Goal: Book appointment/travel/reservation

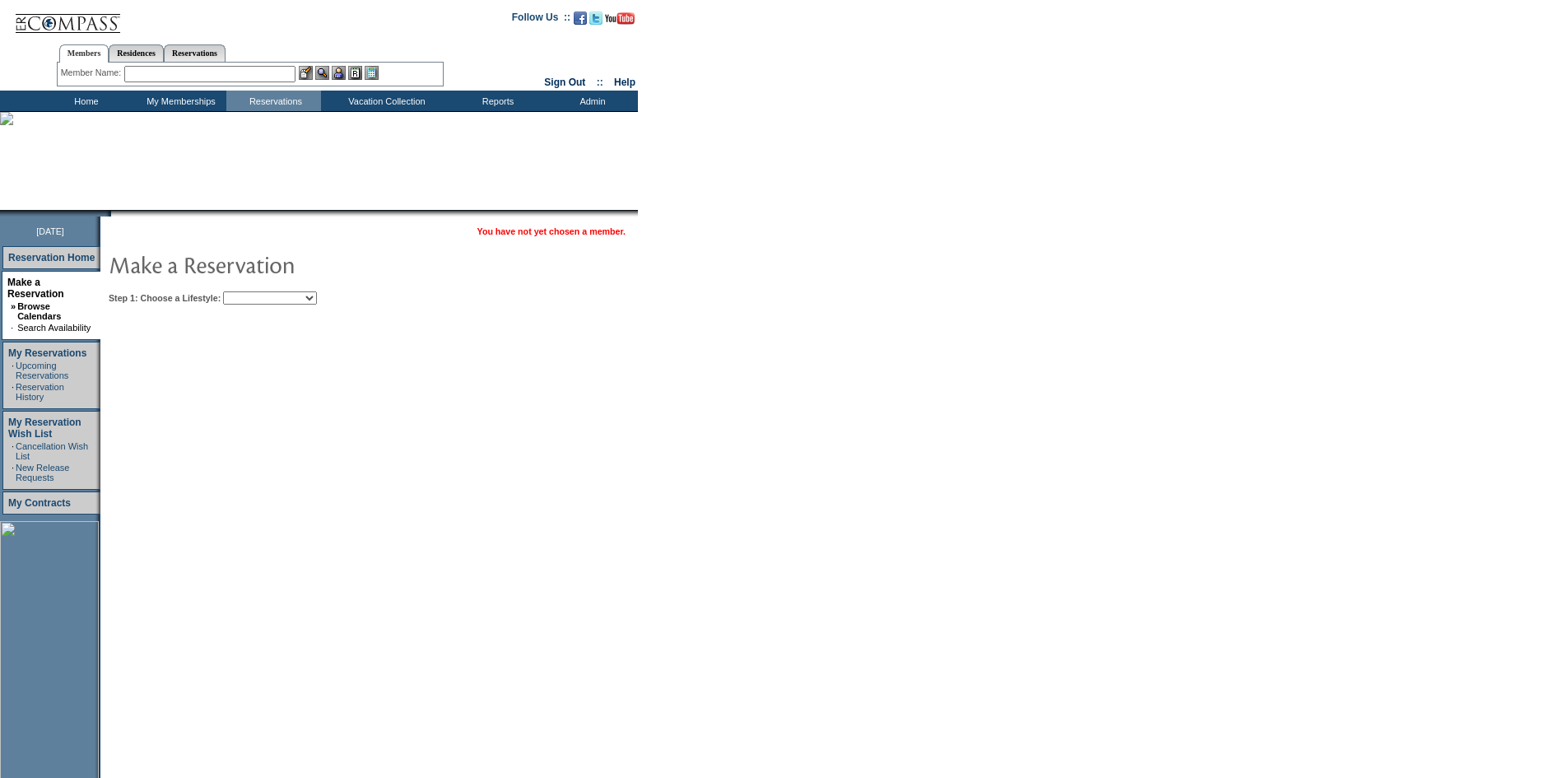
click at [317, 297] on select "Beach Leisure Metropolitan Mountain OIAL for Adventure OIAL for Couples OIAL fo…" at bounding box center [270, 298] width 94 height 14
select select "Metropolitan"
click at [251, 292] on select "Beach Leisure Metropolitan Mountain OIAL for Adventure OIAL for Couples OIAL fo…" at bounding box center [270, 298] width 94 height 14
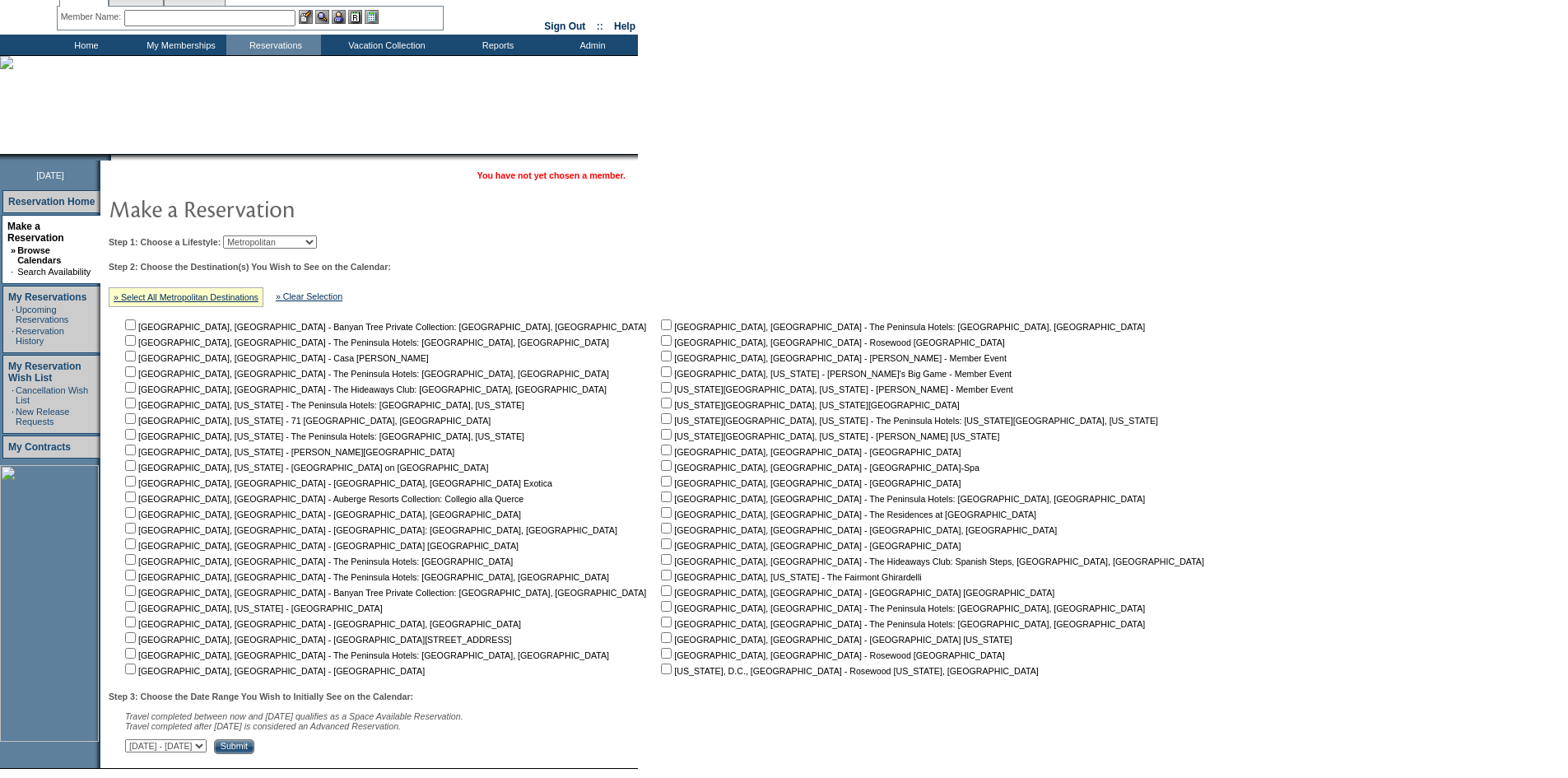
scroll to position [163, 0]
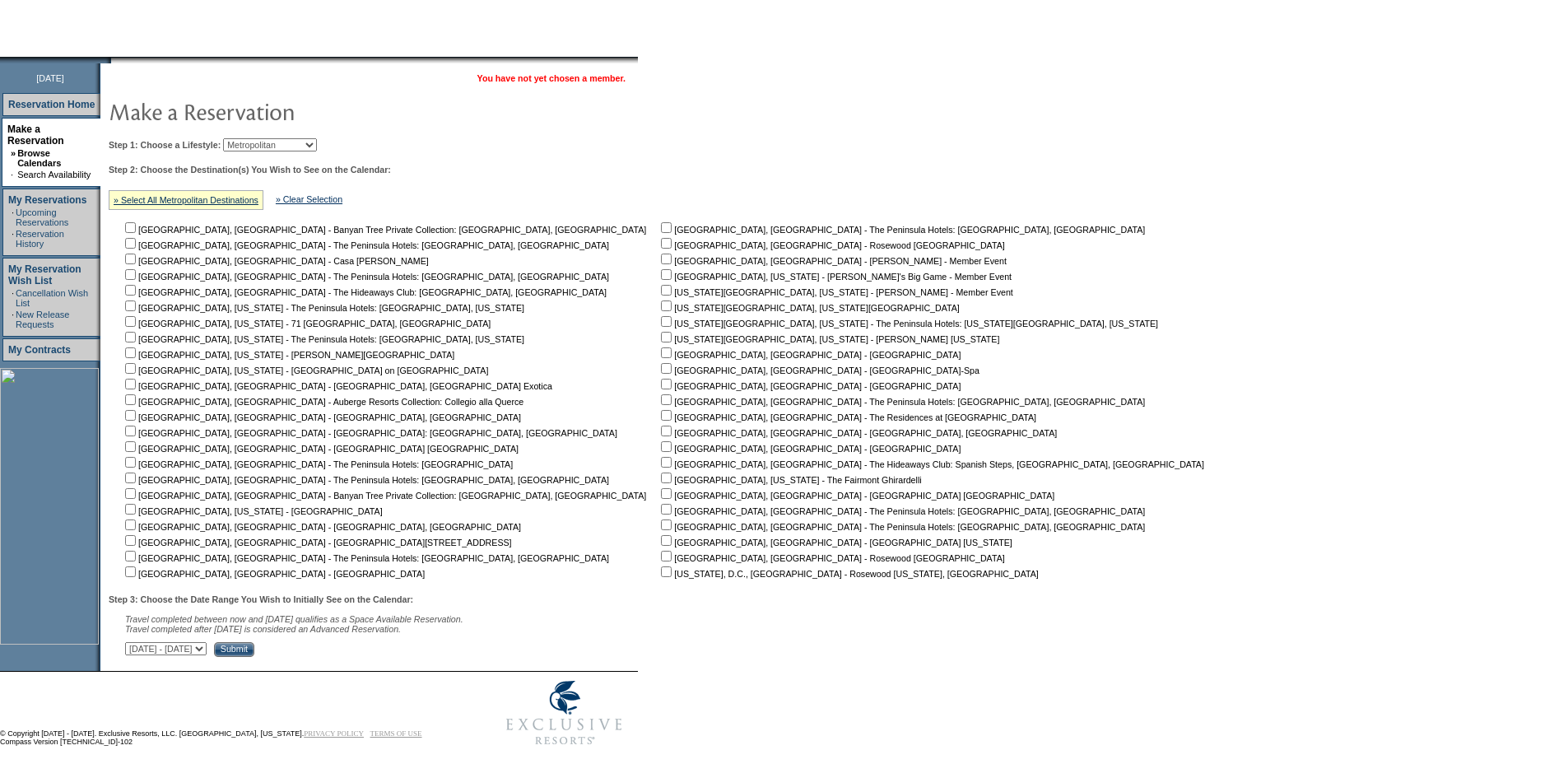
click at [661, 446] on input "checkbox" at bounding box center [666, 447] width 11 height 11
checkbox input "true"
click at [136, 414] on input "checkbox" at bounding box center [130, 415] width 11 height 11
checkbox input "true"
click at [207, 642] on select "October 2, 2025 - November 16, 2025 November 17, 2025 - December 31, 2025 Janua…" at bounding box center [165, 649] width 81 height 14
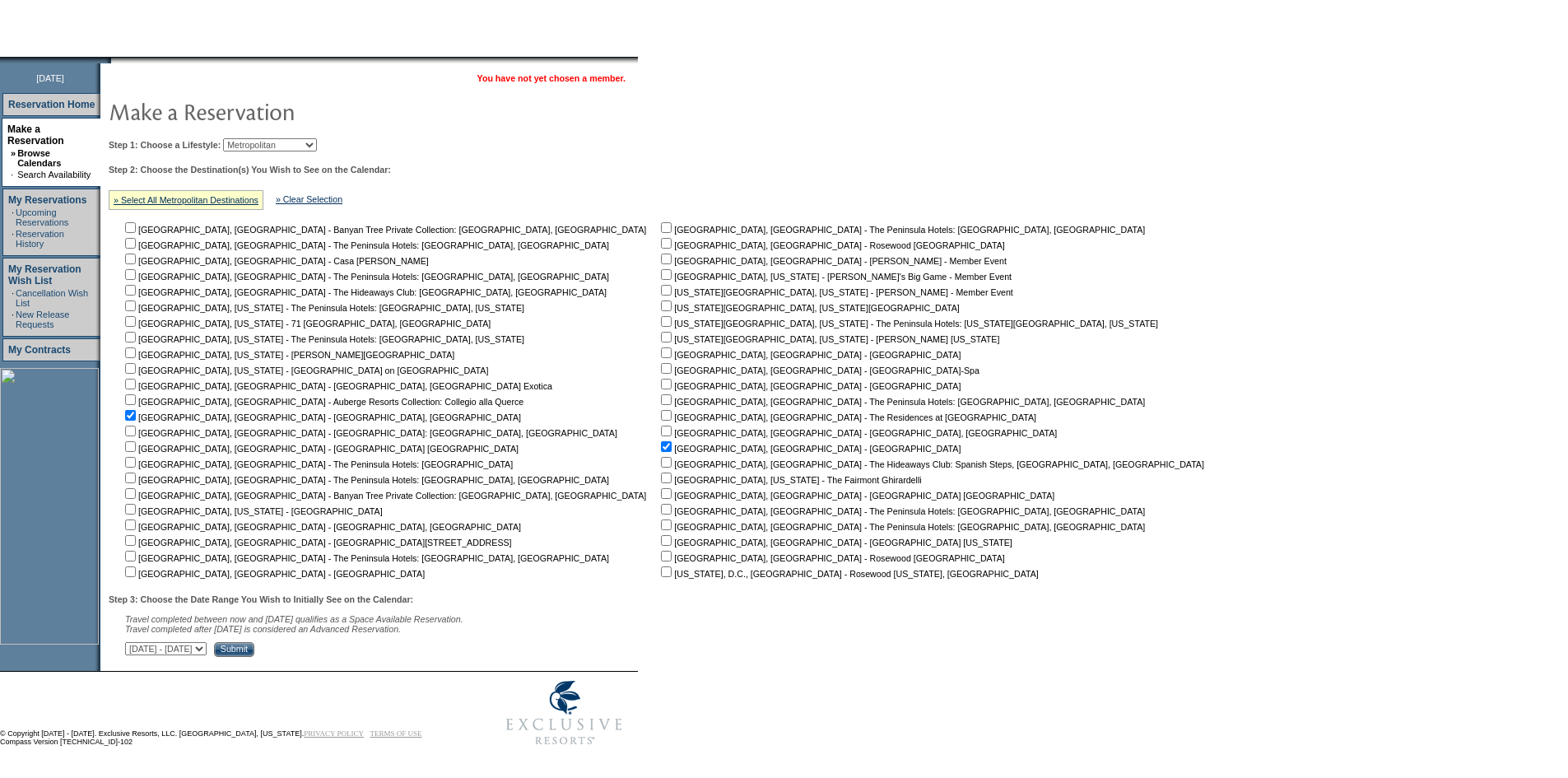
click at [207, 642] on select "October 2, 2025 - November 16, 2025 November 17, 2025 - December 31, 2025 Janua…" at bounding box center [165, 649] width 81 height 14
click at [207, 643] on select "October 2, 2025 - November 16, 2025 November 17, 2025 - December 31, 2025 Janua…" at bounding box center [165, 649] width 81 height 14
select select "8/14/2026|9/27/2026"
click at [134, 642] on select "October 2, 2025 - November 16, 2025 November 17, 2025 - December 31, 2025 Janua…" at bounding box center [165, 649] width 81 height 14
click at [254, 642] on input "Submit" at bounding box center [234, 650] width 41 height 14
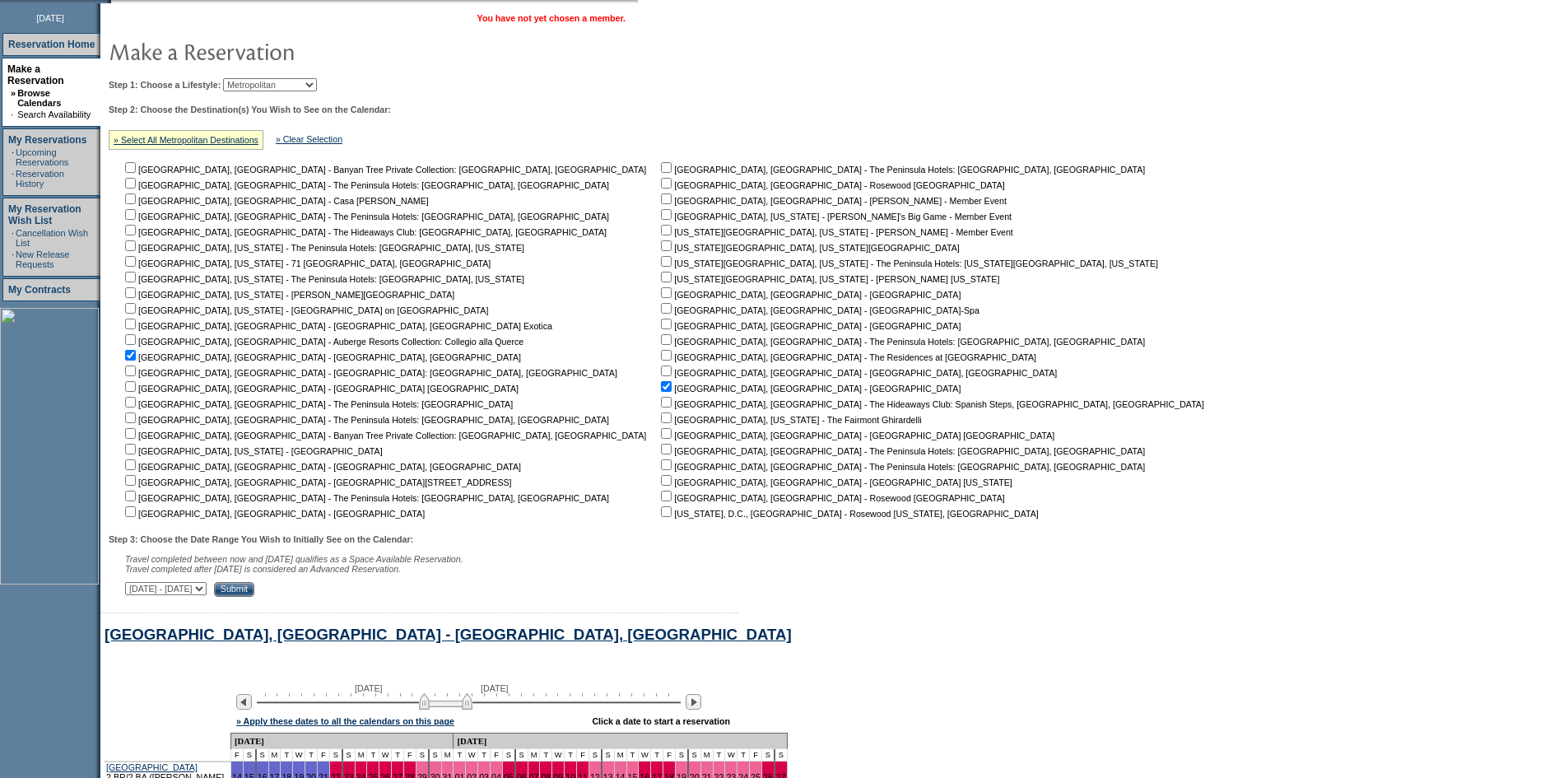
scroll to position [599, 0]
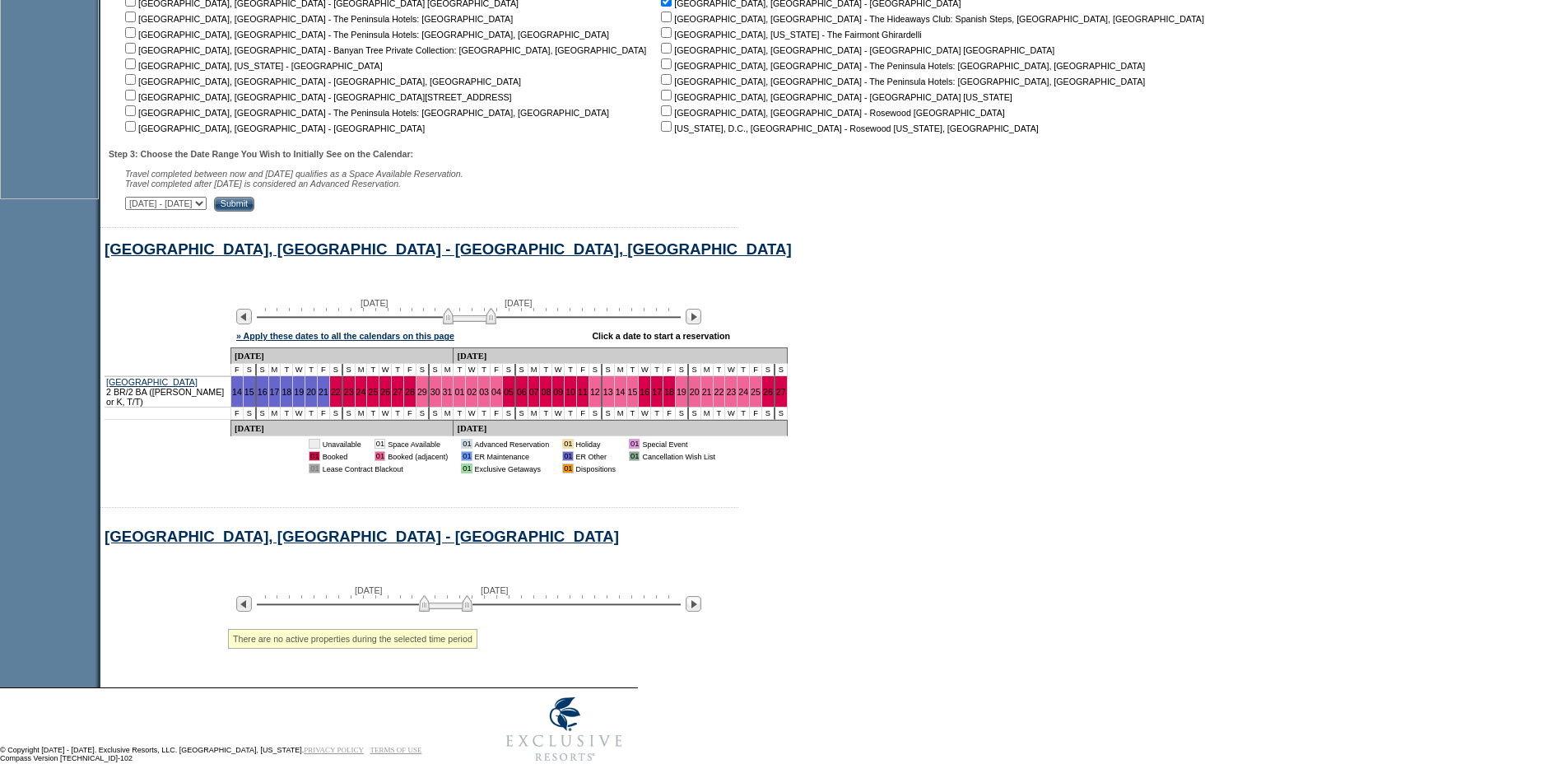
drag, startPoint x: 452, startPoint y: 329, endPoint x: 476, endPoint y: 328, distance: 24.0
click at [476, 325] on img at bounding box center [469, 316] width 53 height 16
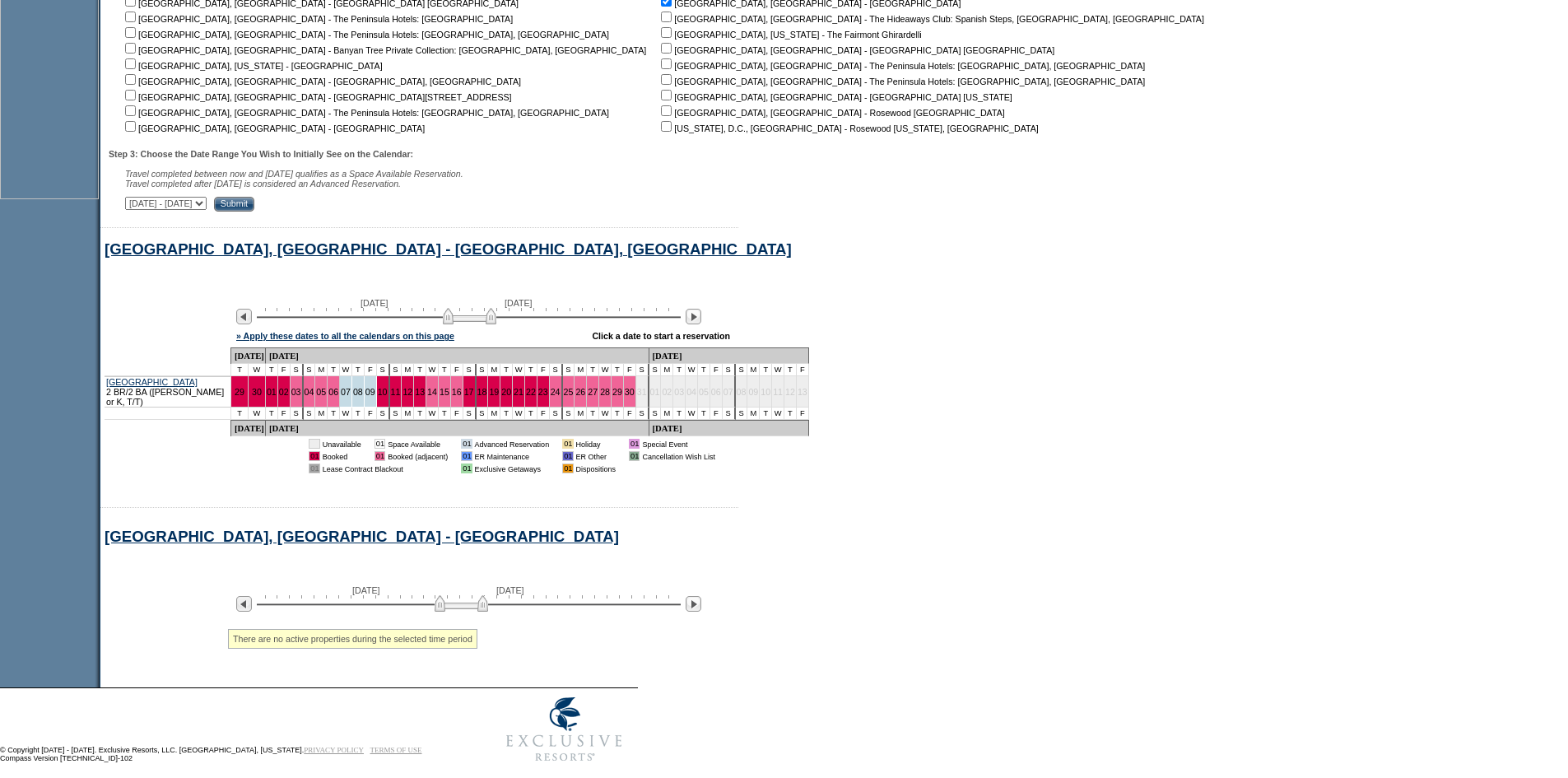
drag, startPoint x: 453, startPoint y: 627, endPoint x: 468, endPoint y: 626, distance: 15.0
click at [468, 612] on img at bounding box center [461, 603] width 53 height 16
drag, startPoint x: 468, startPoint y: 626, endPoint x: 480, endPoint y: 621, distance: 13.0
click at [480, 612] on img at bounding box center [472, 603] width 53 height 16
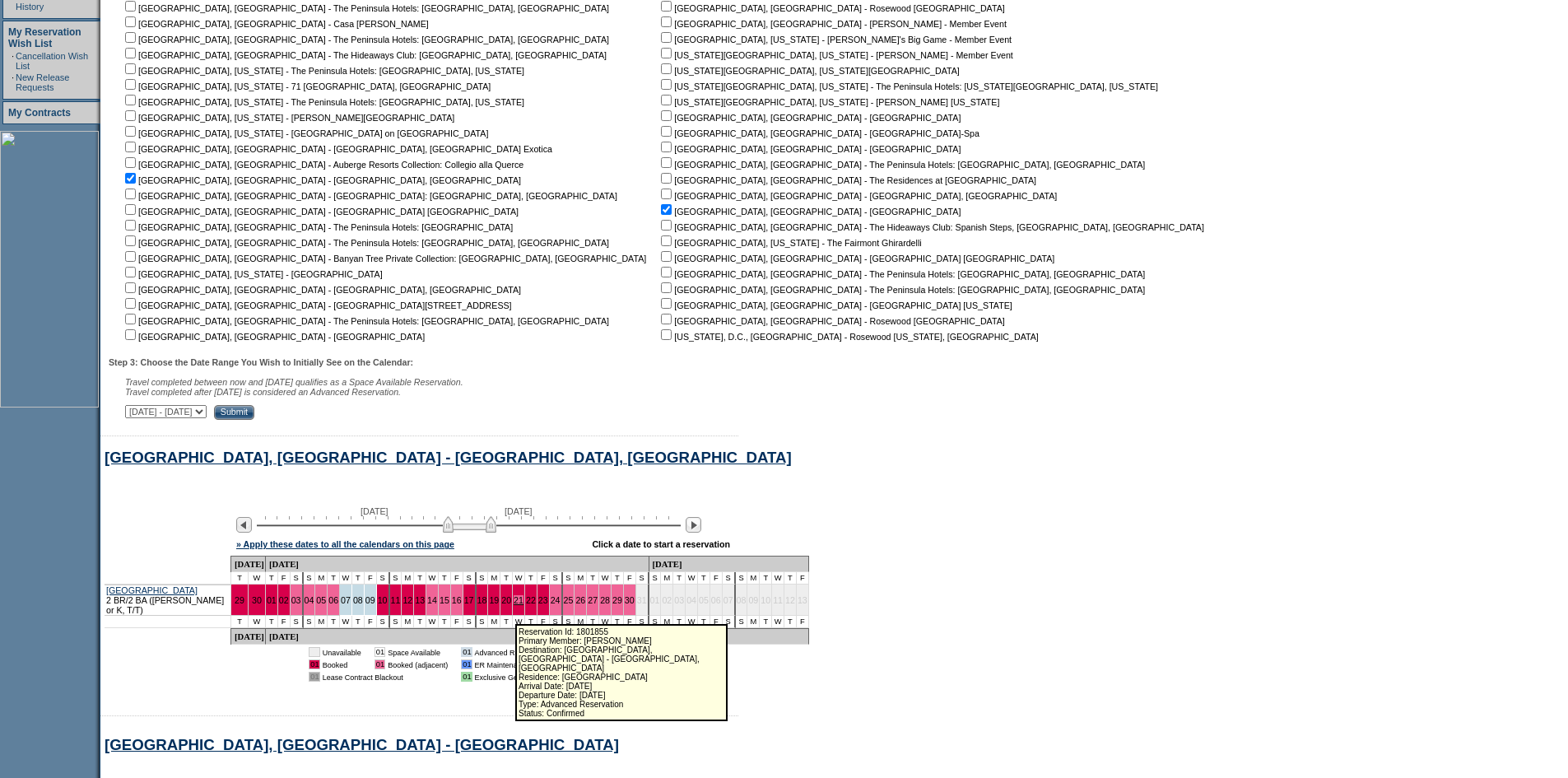
scroll to position [352, 0]
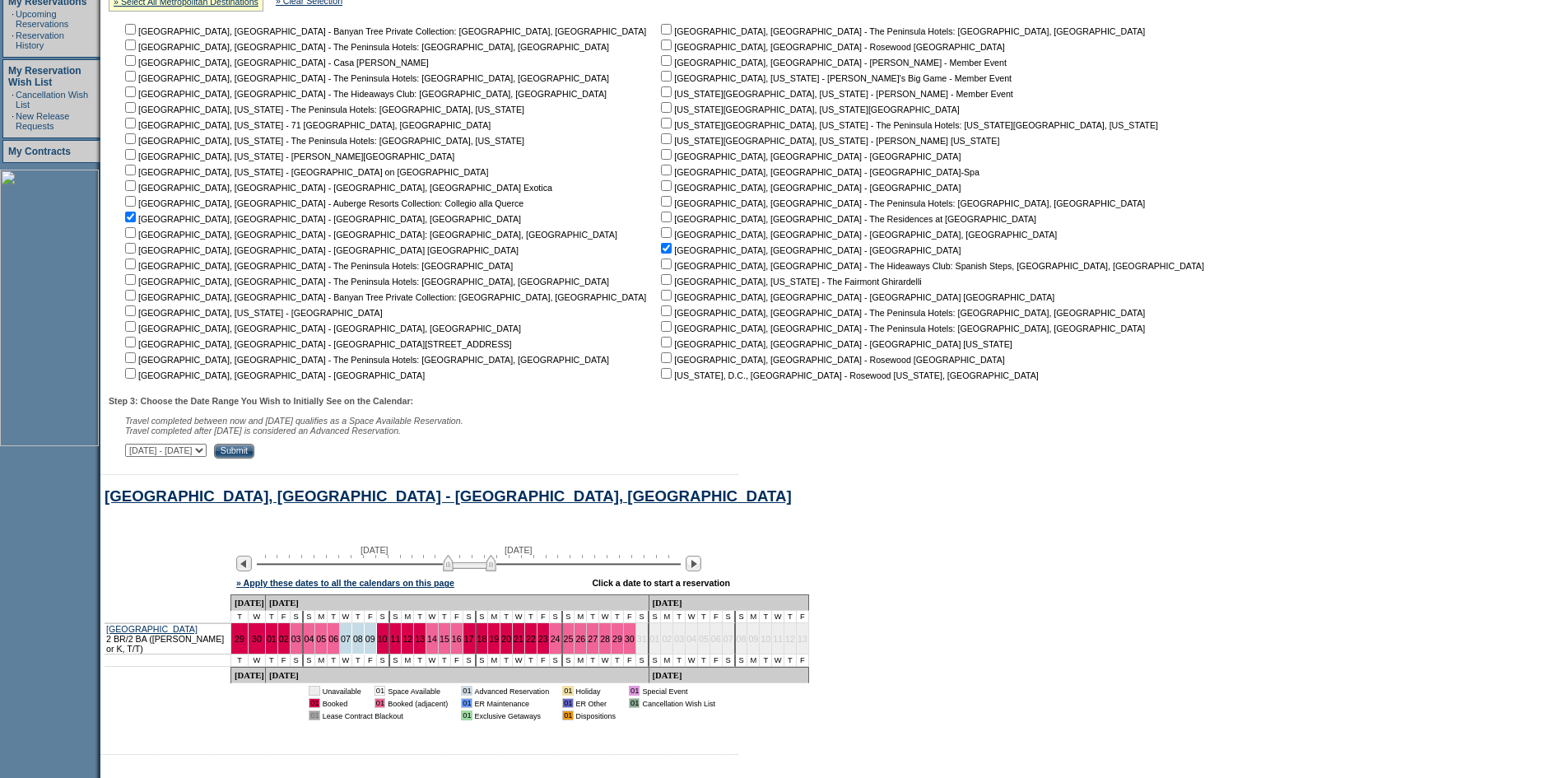
click at [136, 378] on input "checkbox" at bounding box center [130, 374] width 11 height 11
checkbox input "true"
click at [254, 459] on input "Submit" at bounding box center [234, 451] width 41 height 14
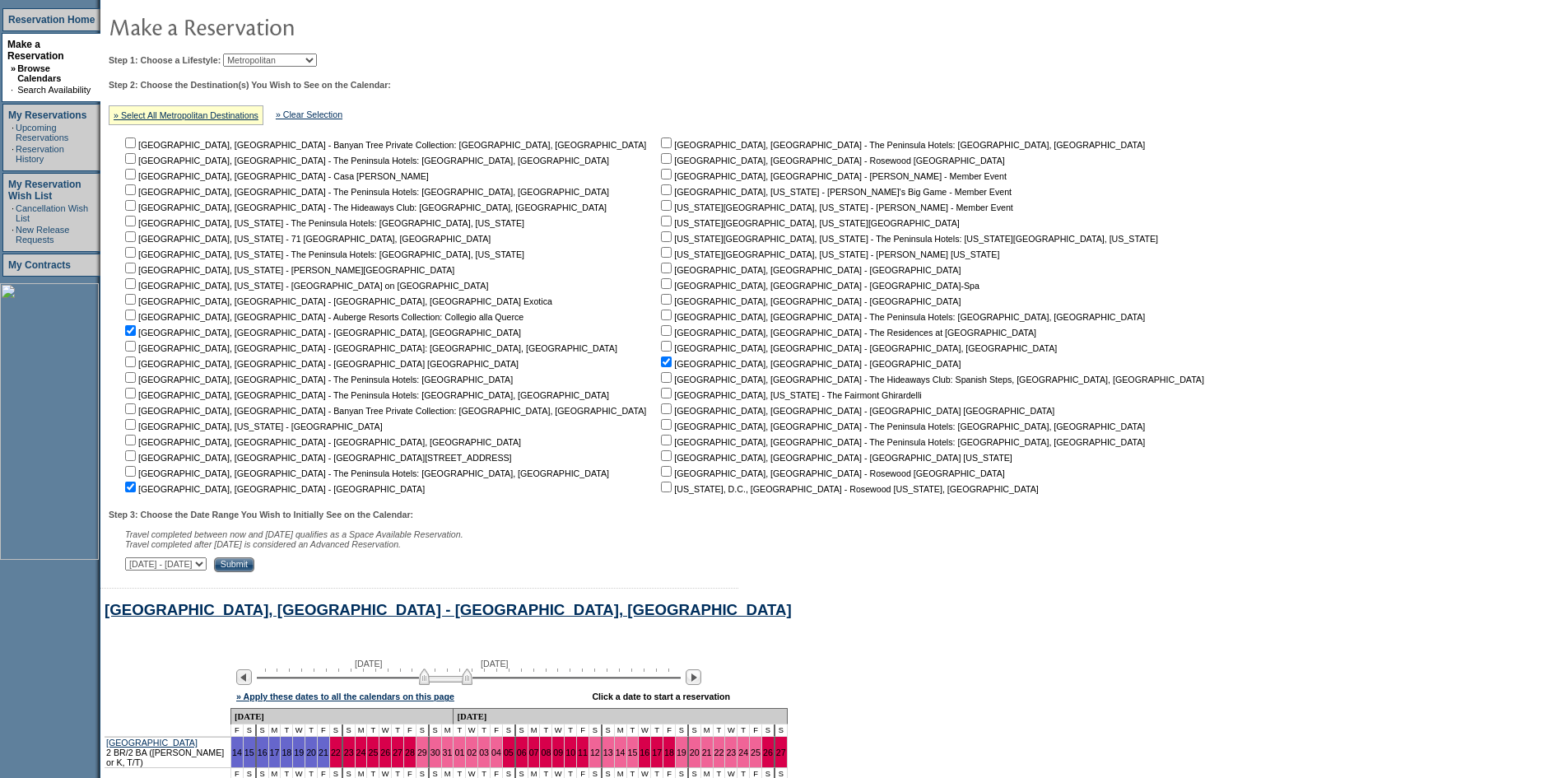
scroll to position [267, 0]
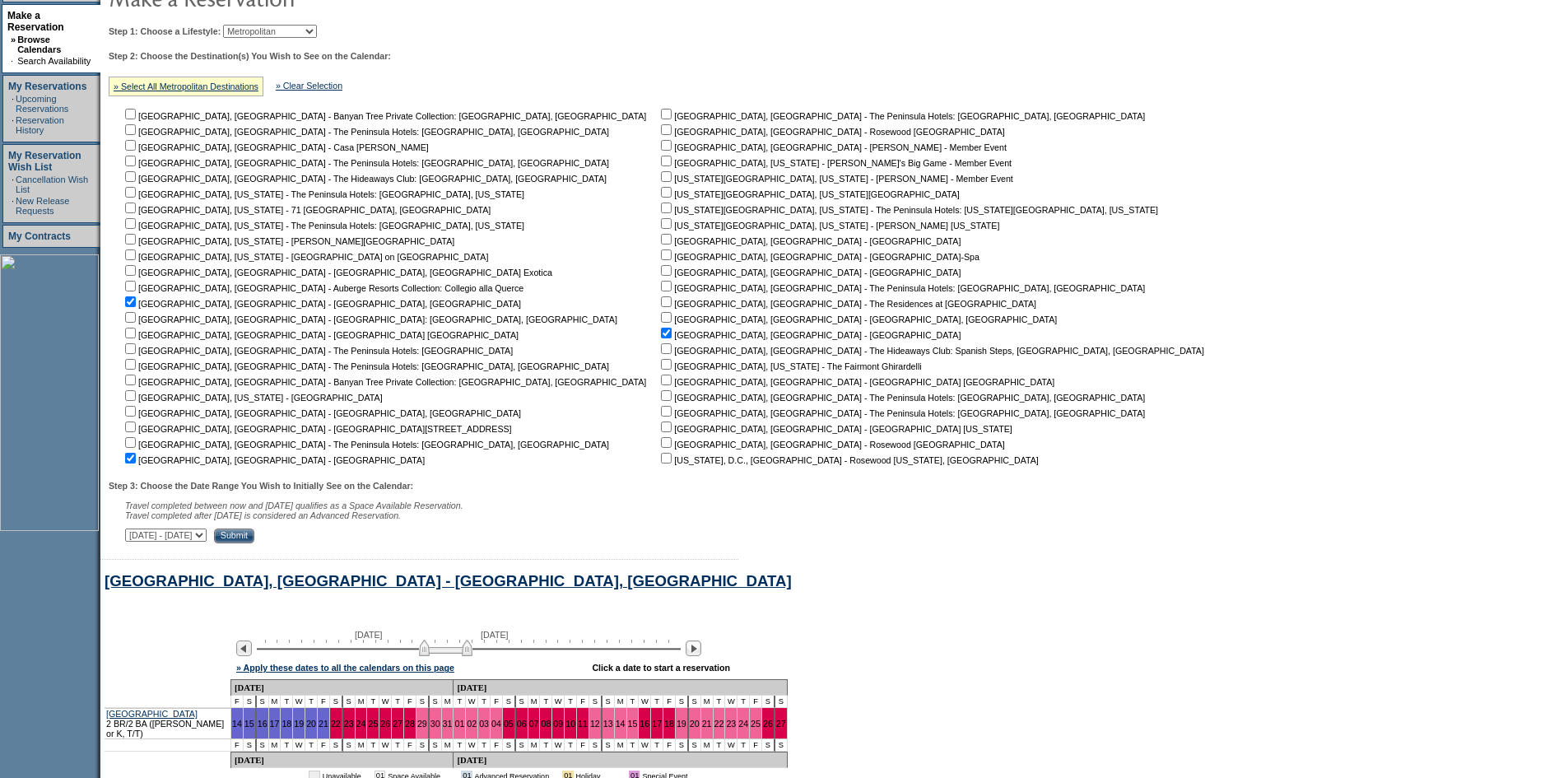
click at [661, 354] on input "checkbox" at bounding box center [666, 349] width 11 height 11
checkbox input "true"
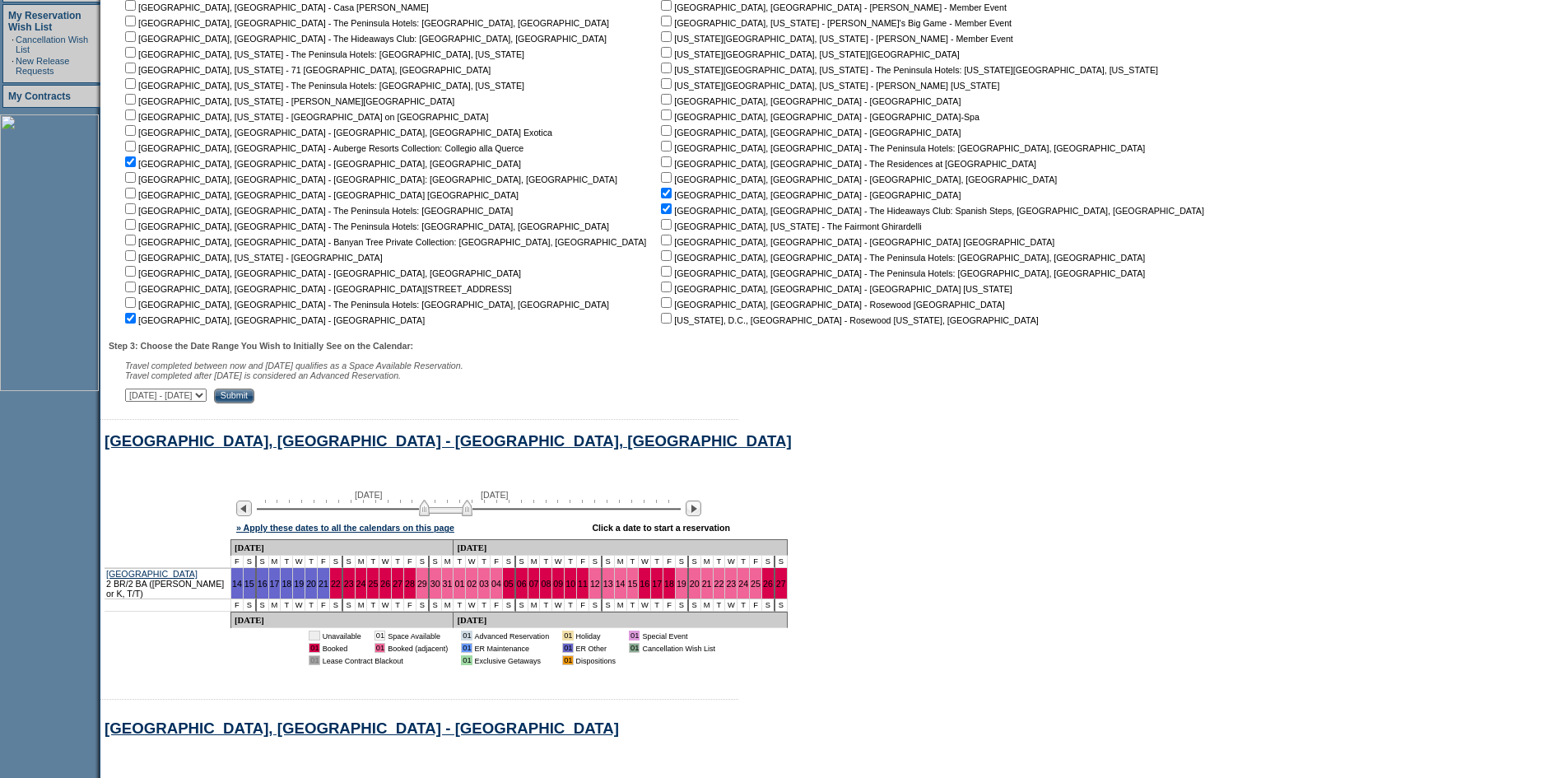
scroll to position [432, 0]
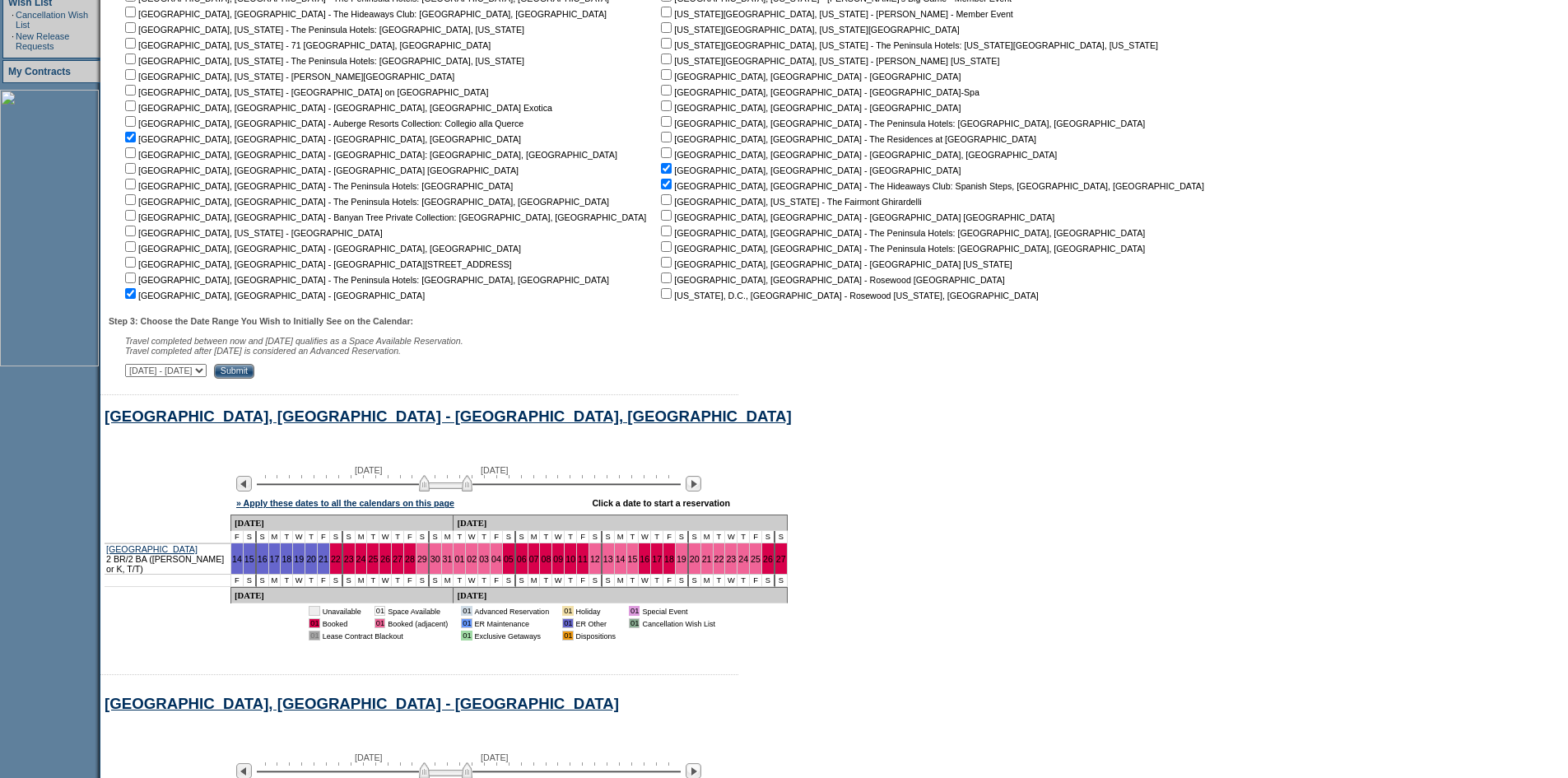
click at [254, 379] on input "Submit" at bounding box center [234, 371] width 41 height 14
